Goal: Navigation & Orientation: Go to known website

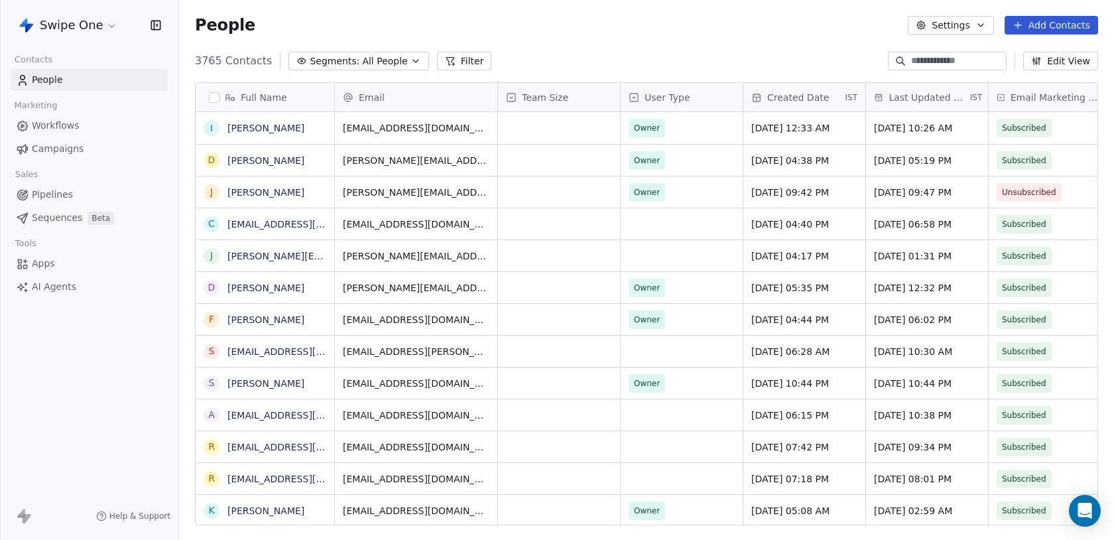
scroll to position [475, 935]
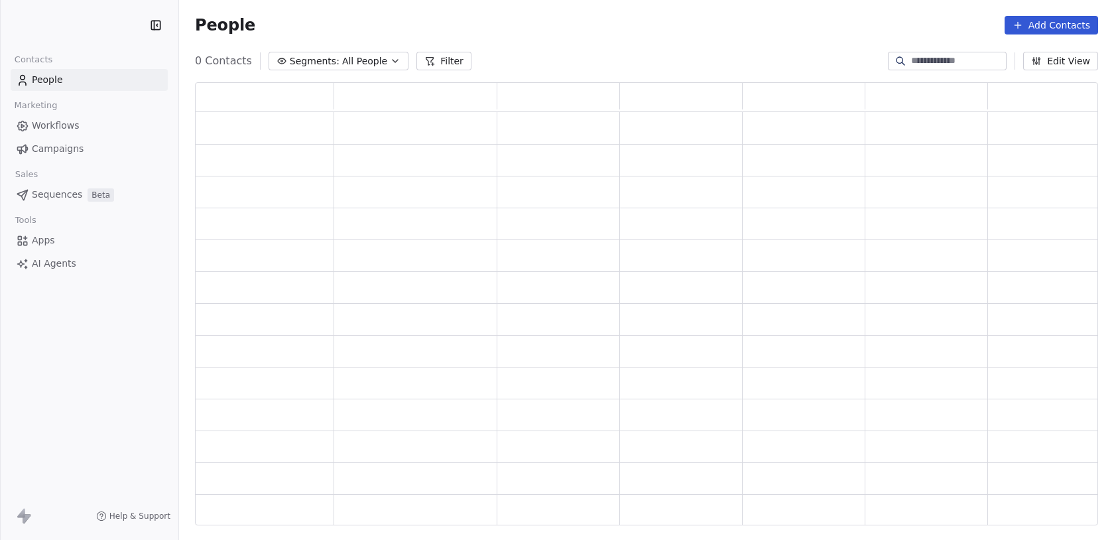
scroll to position [443, 904]
